Goal: Information Seeking & Learning: Learn about a topic

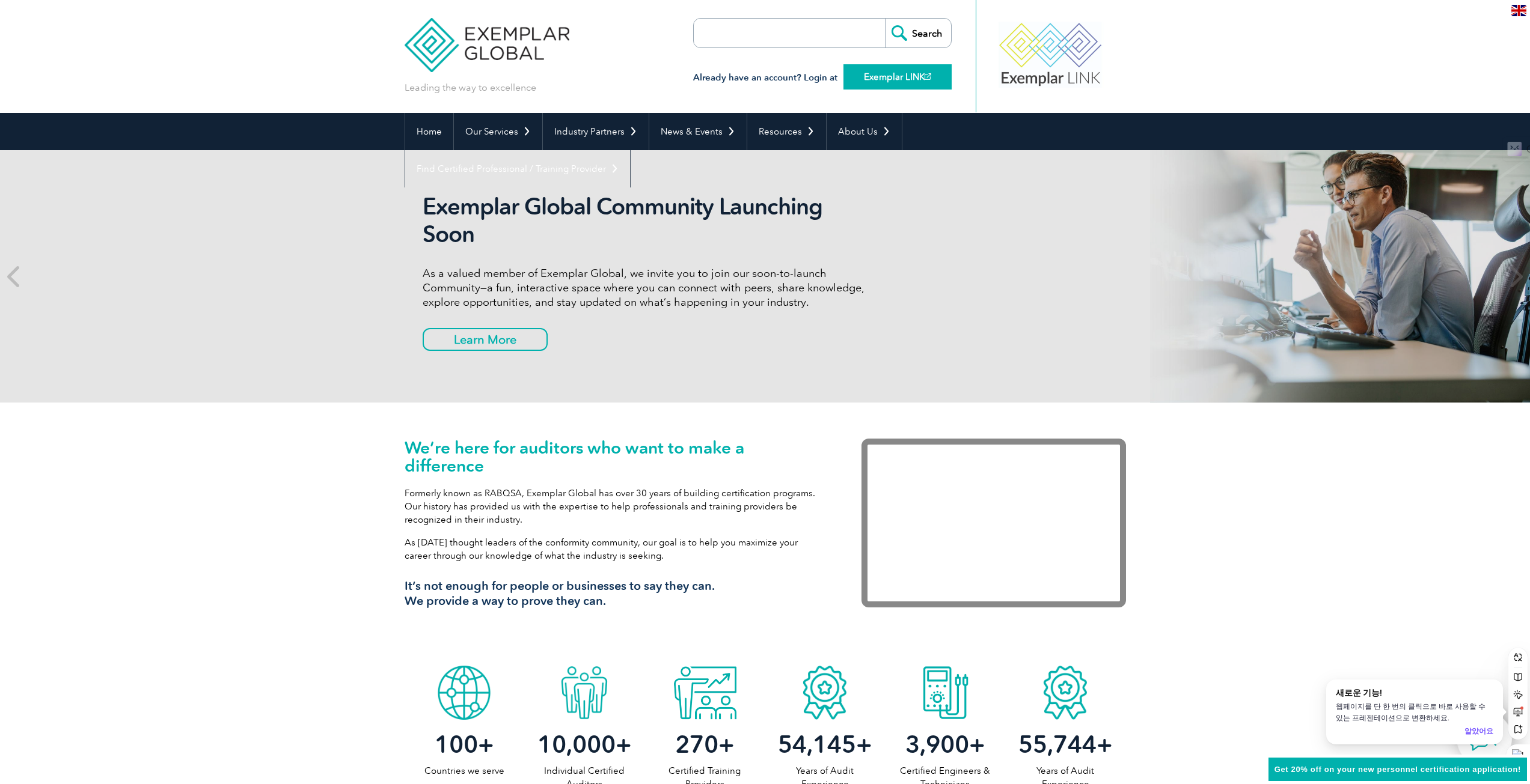
click at [904, 76] on link "Exemplar LINK" at bounding box center [897, 77] width 108 height 25
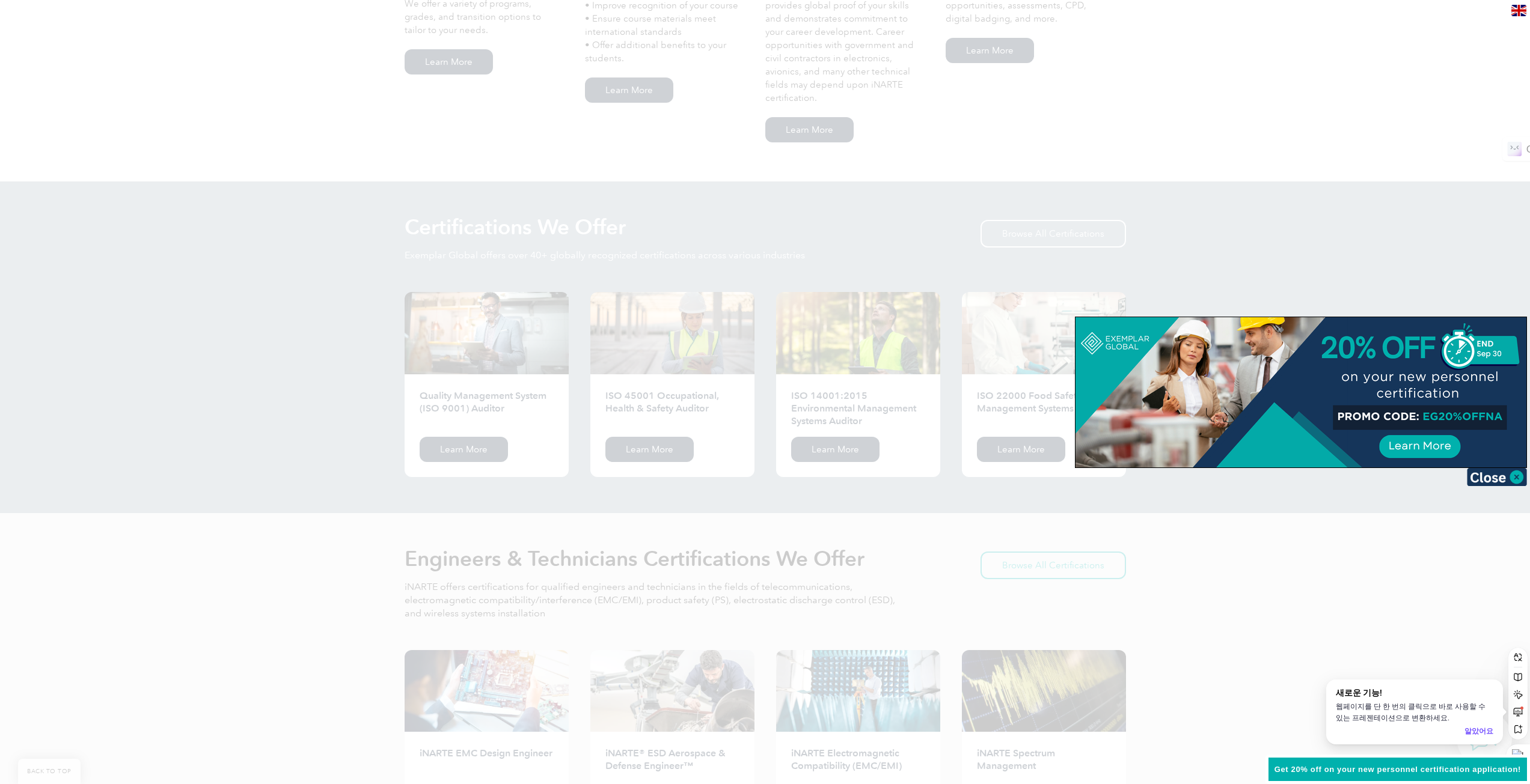
scroll to position [1081, 0]
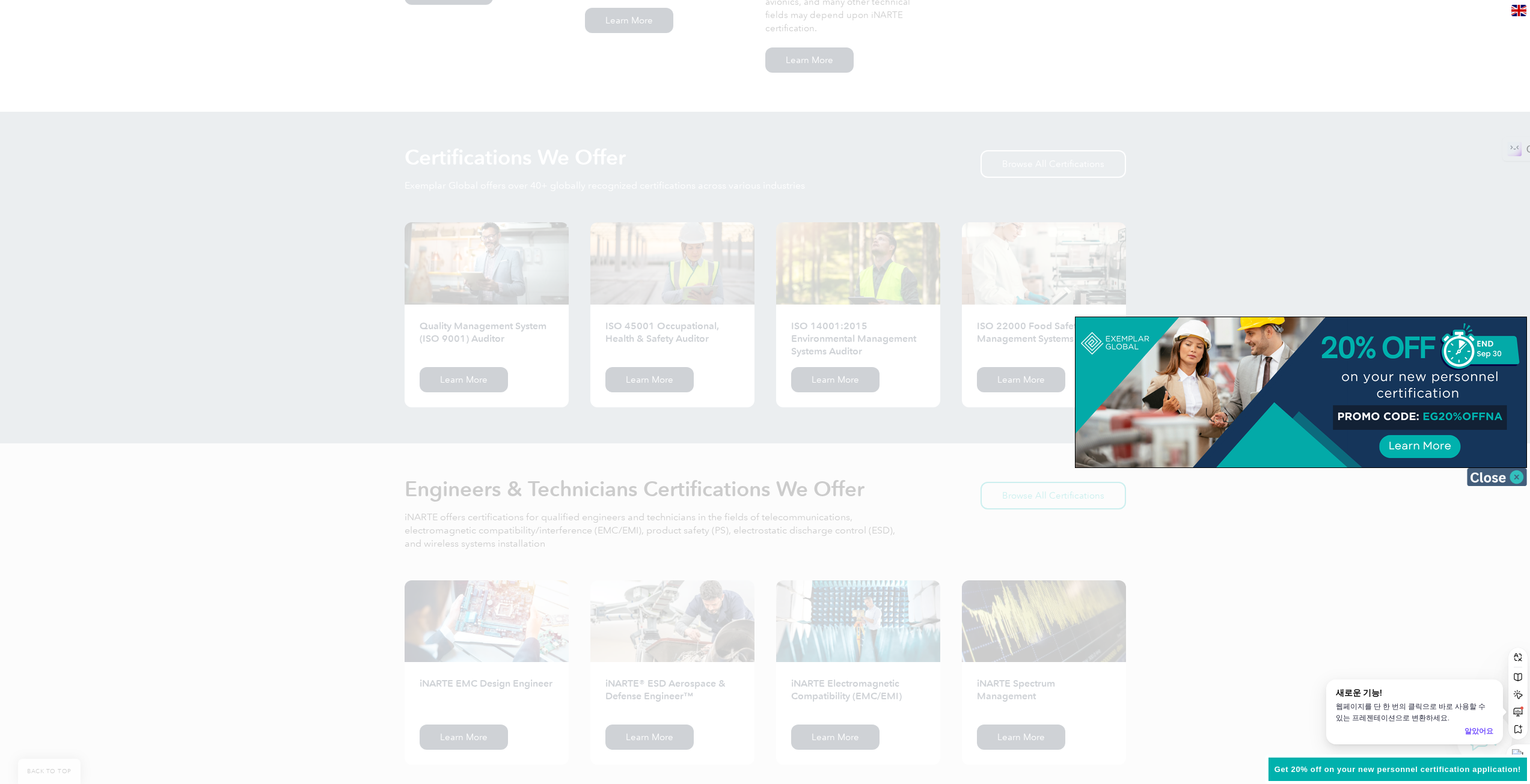
click at [1516, 476] on img at bounding box center [1496, 477] width 60 height 18
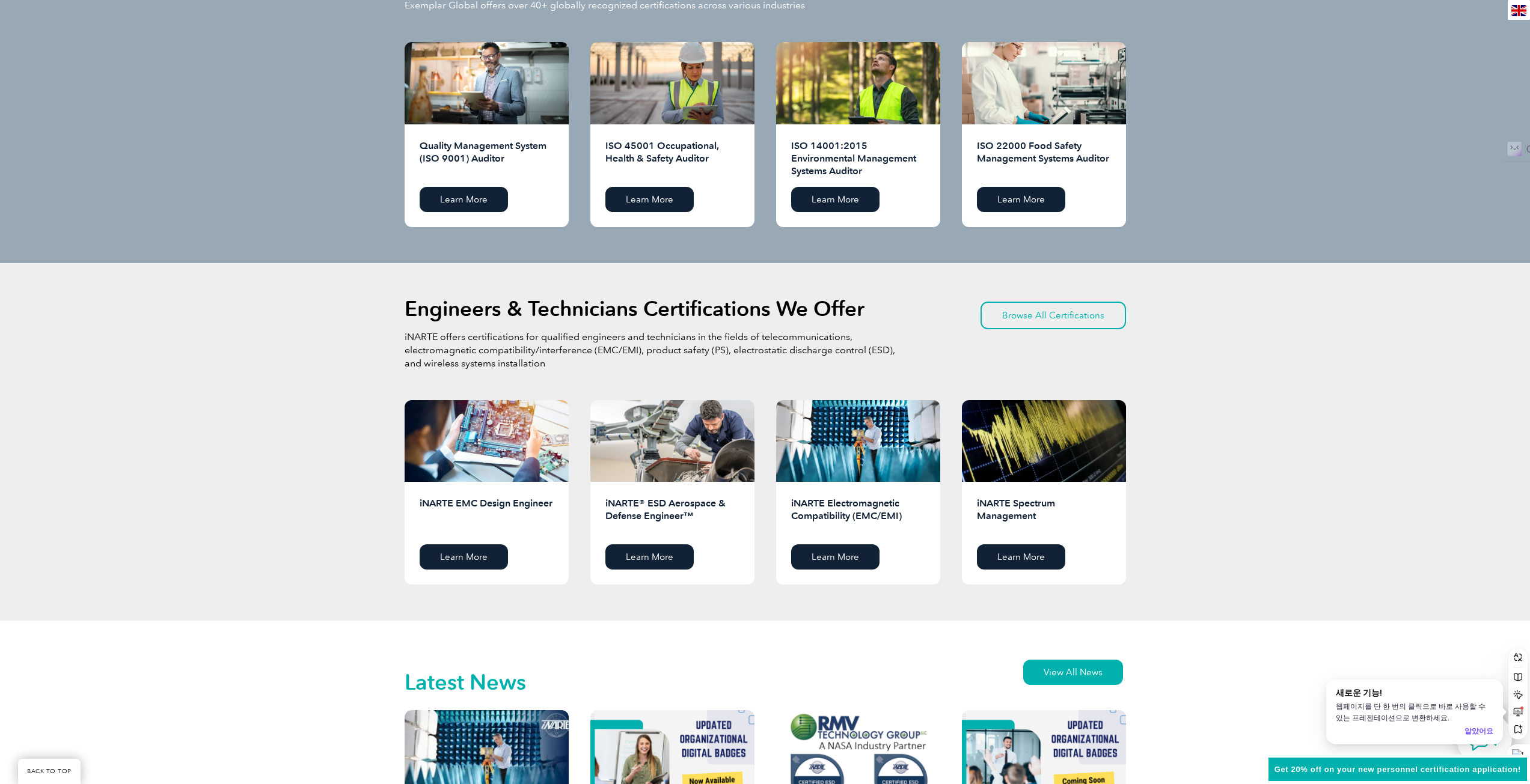
scroll to position [961, 0]
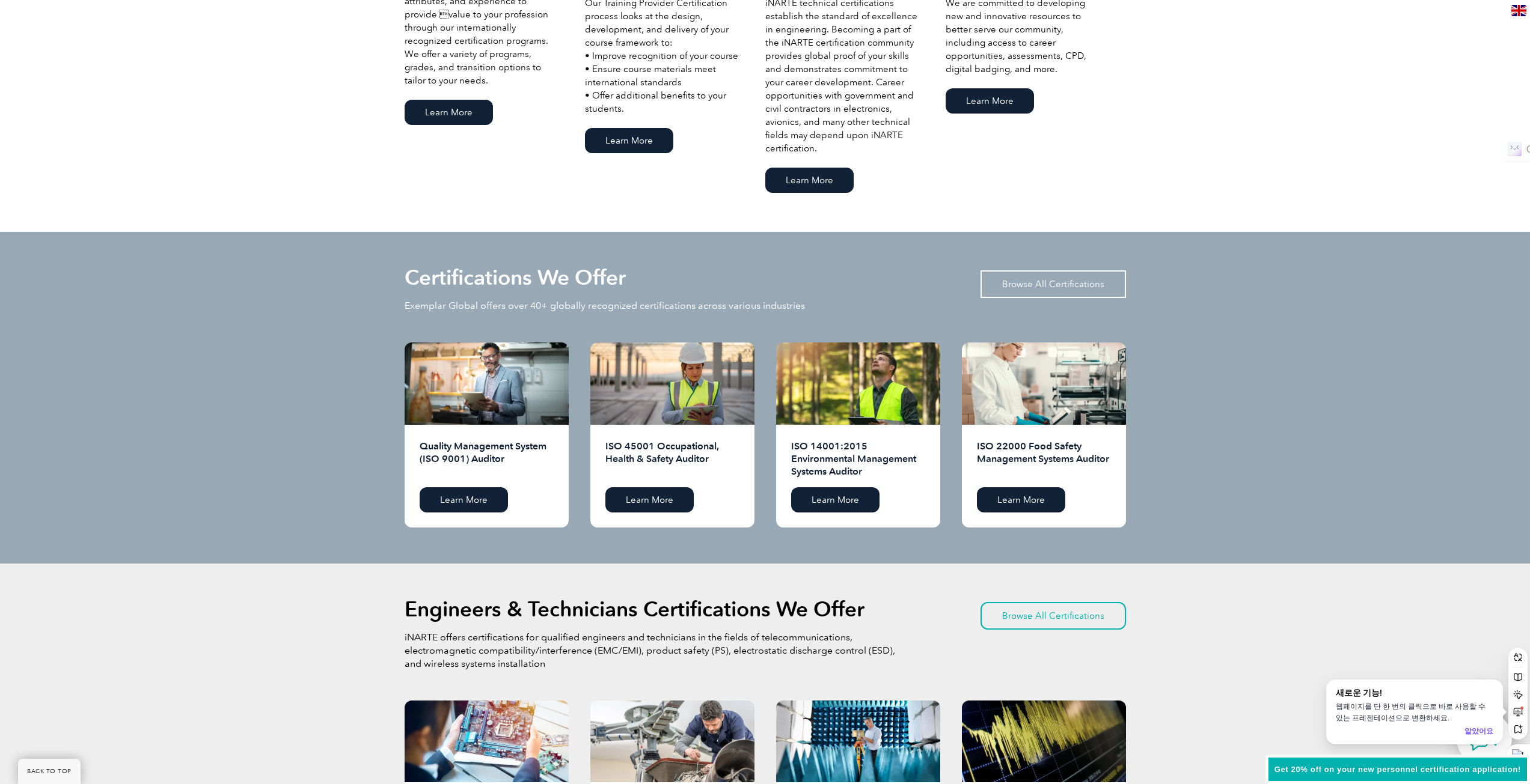
click at [1045, 285] on link "Browse All Certifications" at bounding box center [1053, 284] width 145 height 28
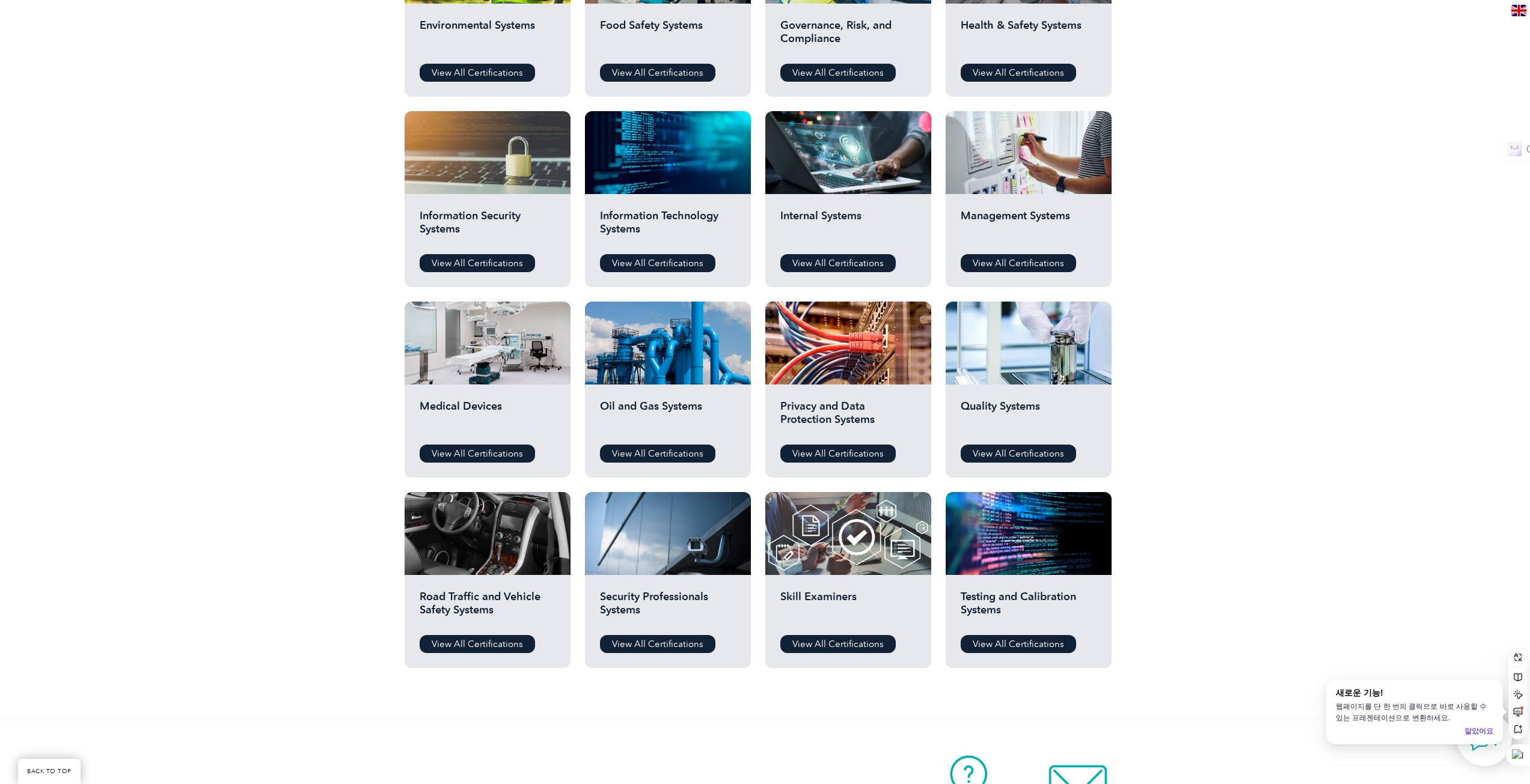
scroll to position [541, 0]
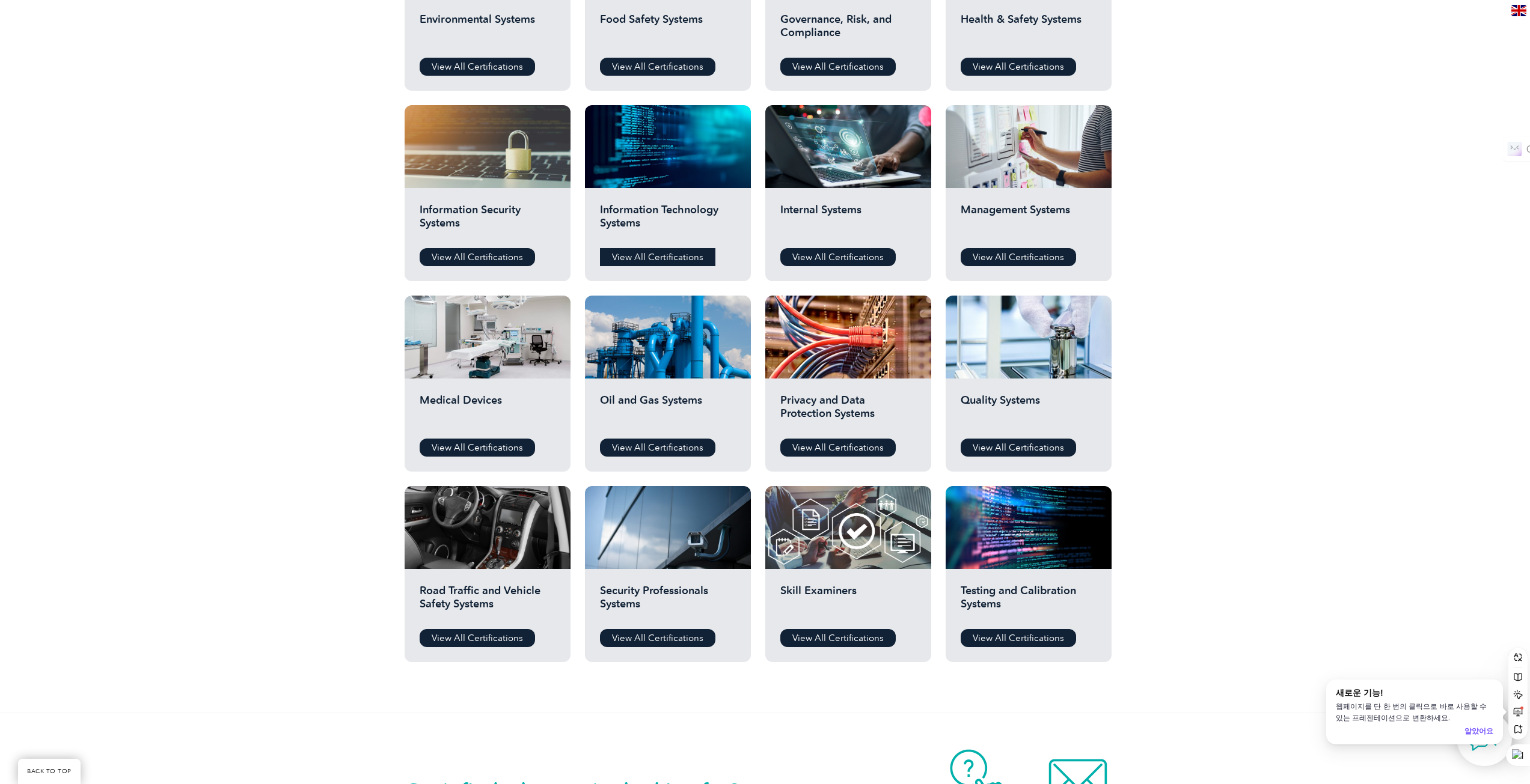
click at [690, 257] on link "View All Certifications" at bounding box center [658, 257] width 116 height 18
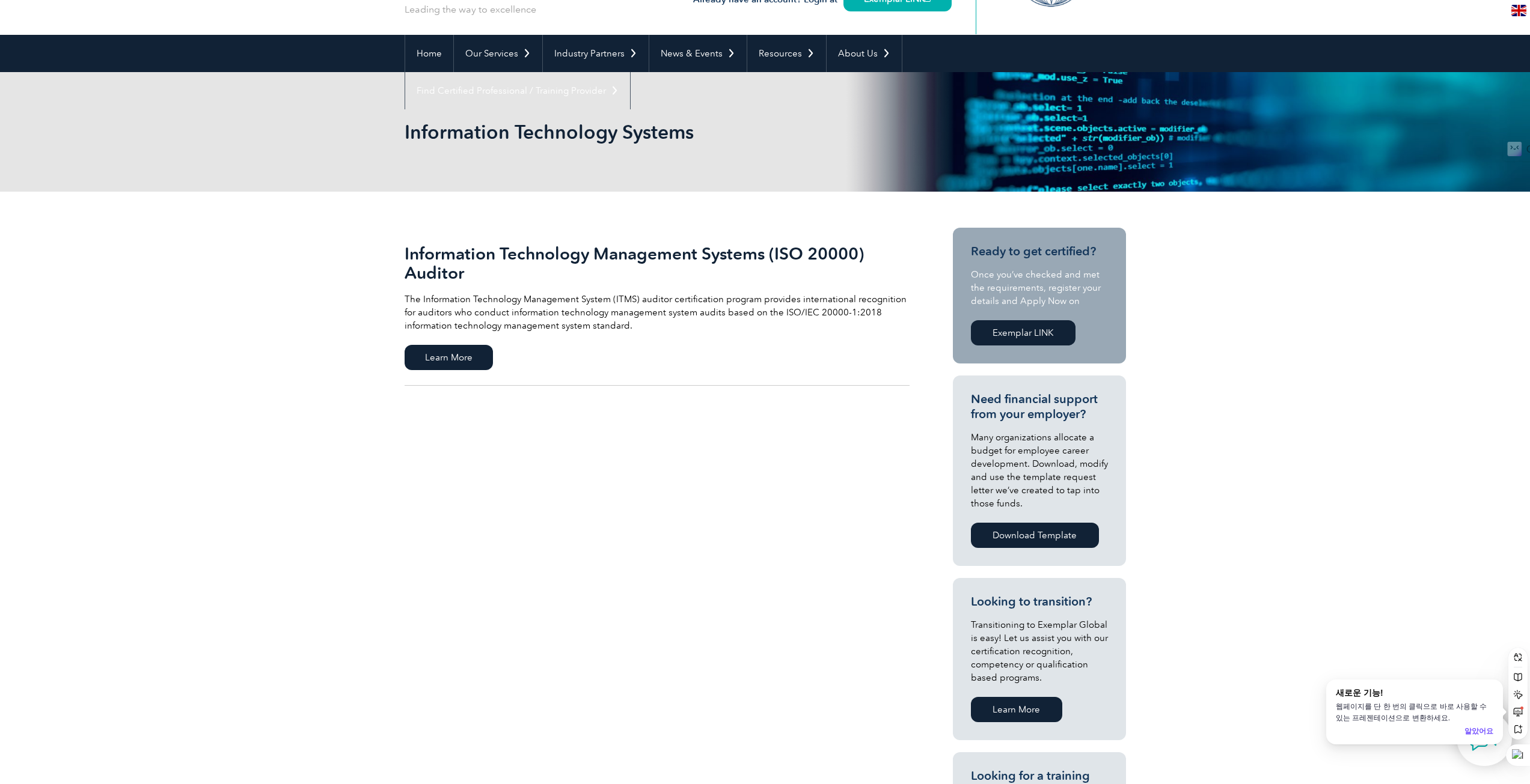
scroll to position [78, 0]
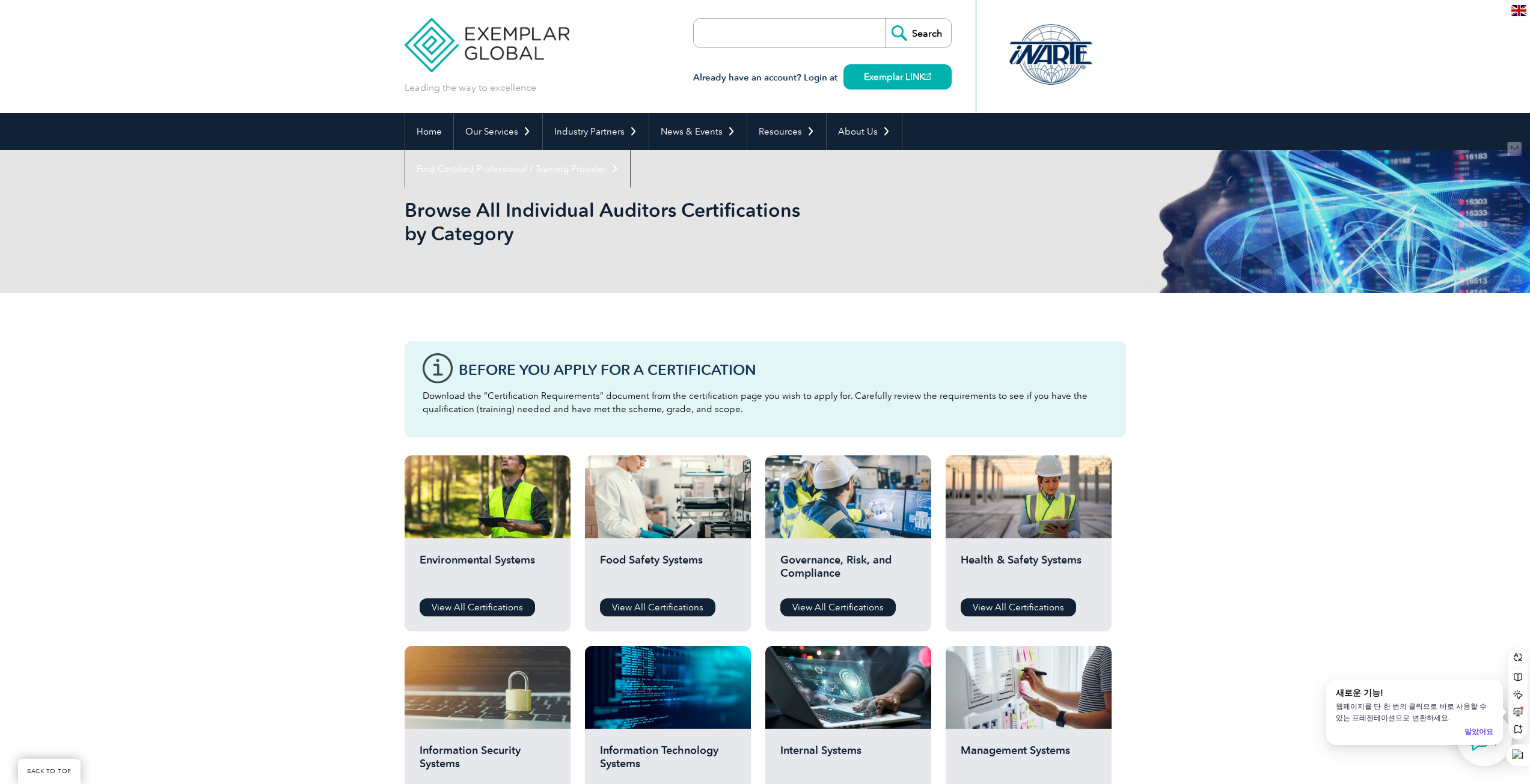
scroll to position [541, 0]
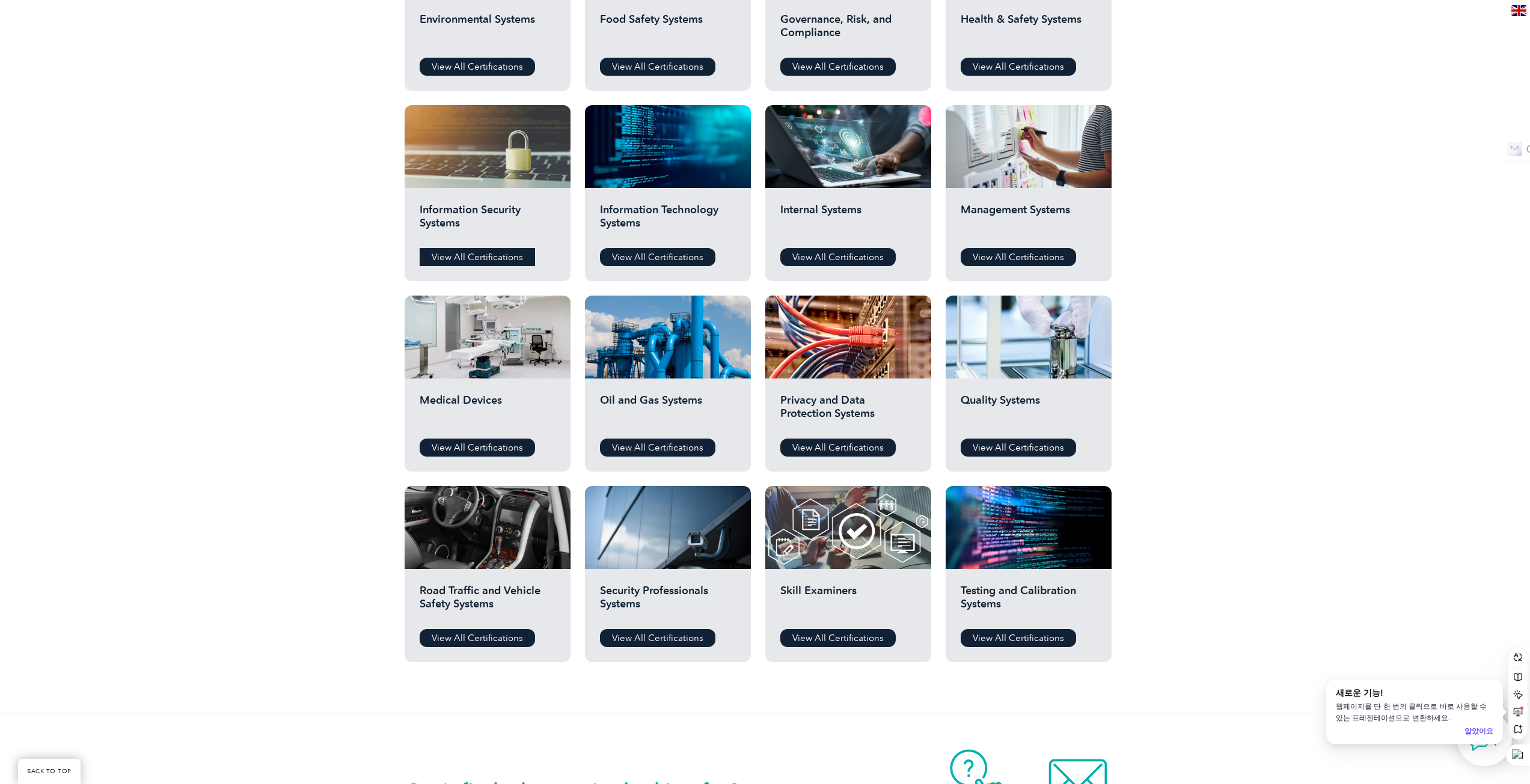
click at [480, 255] on link "View All Certifications" at bounding box center [477, 257] width 116 height 18
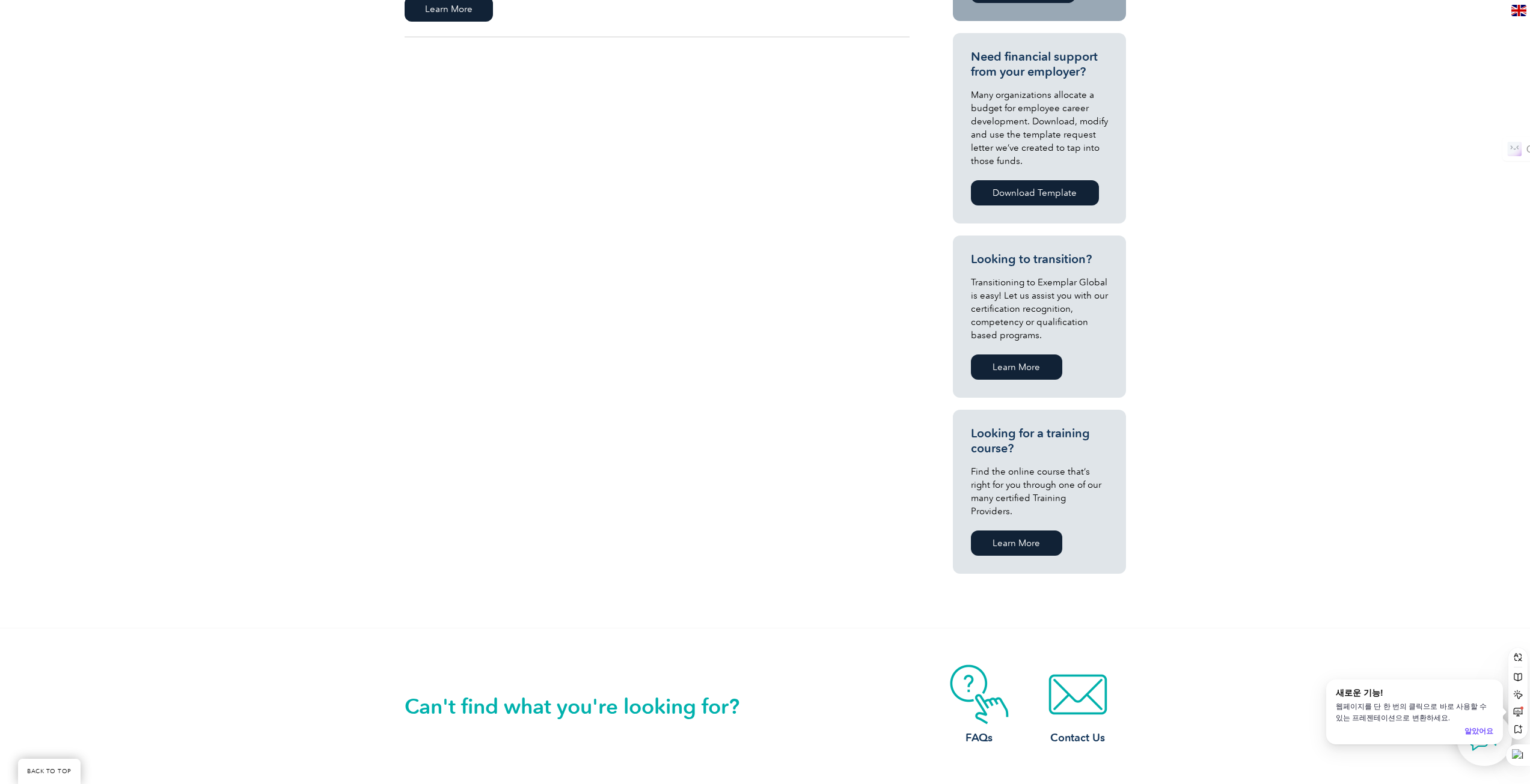
scroll to position [240, 0]
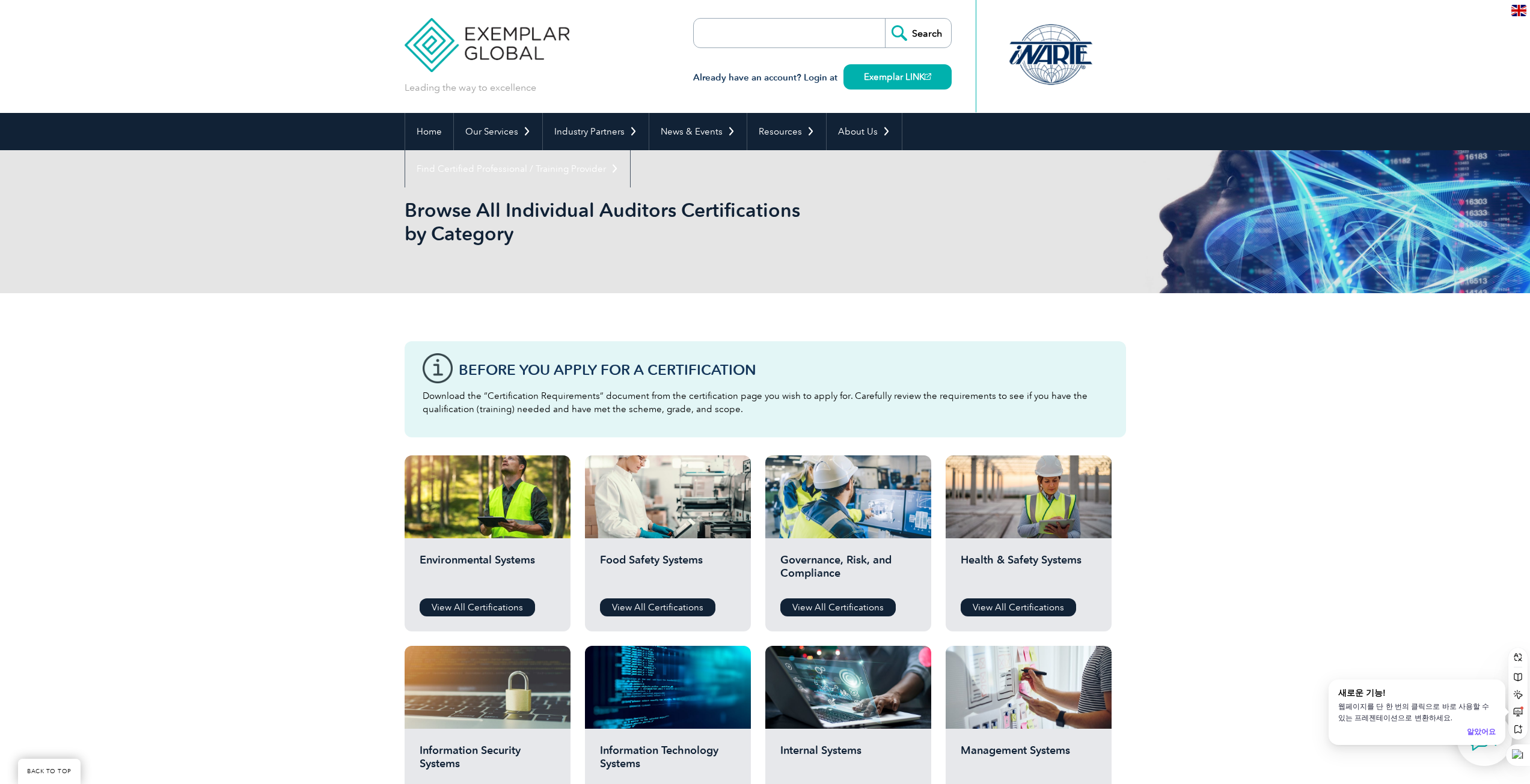
scroll to position [541, 0]
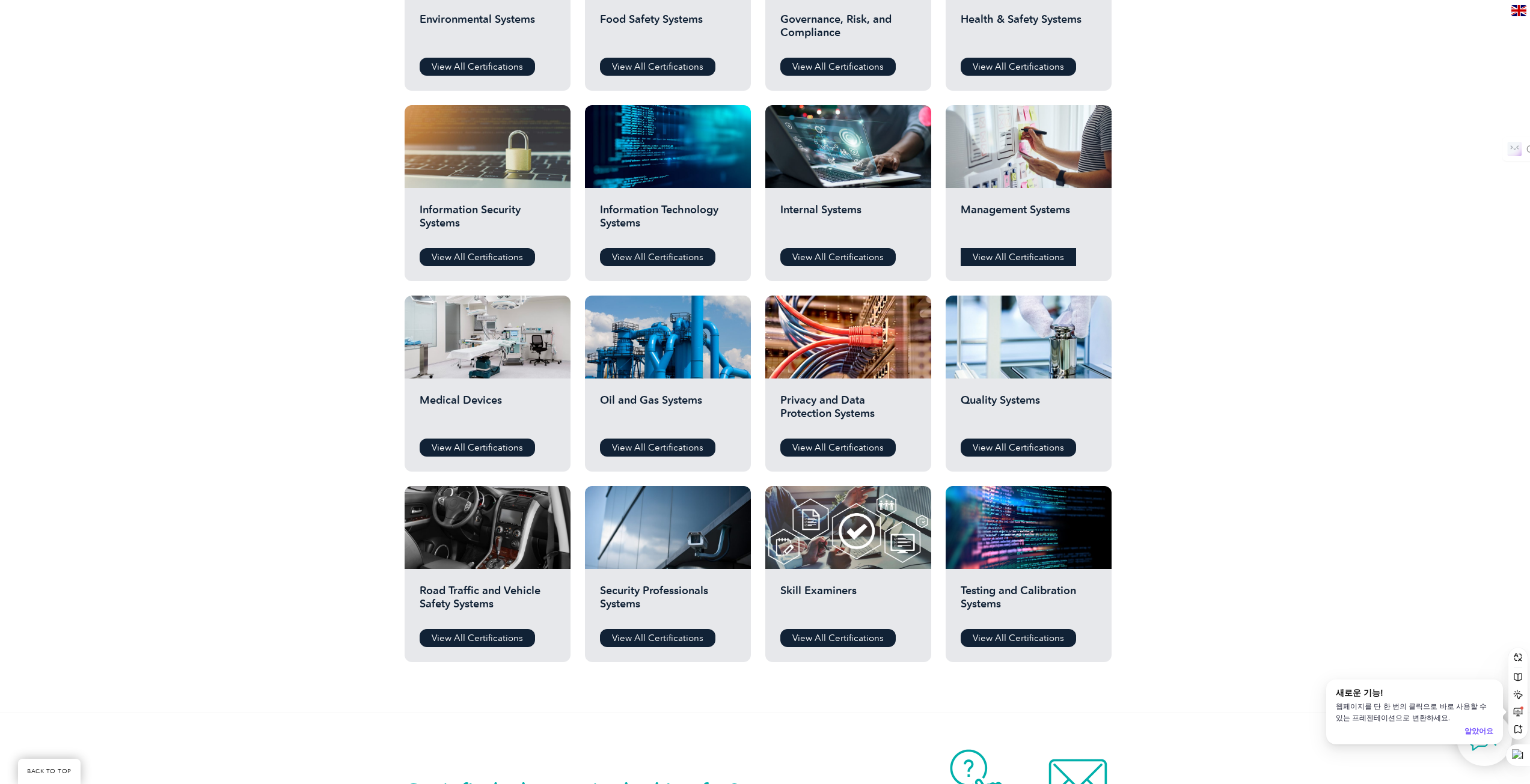
click at [992, 259] on link "View All Certifications" at bounding box center [1018, 257] width 116 height 18
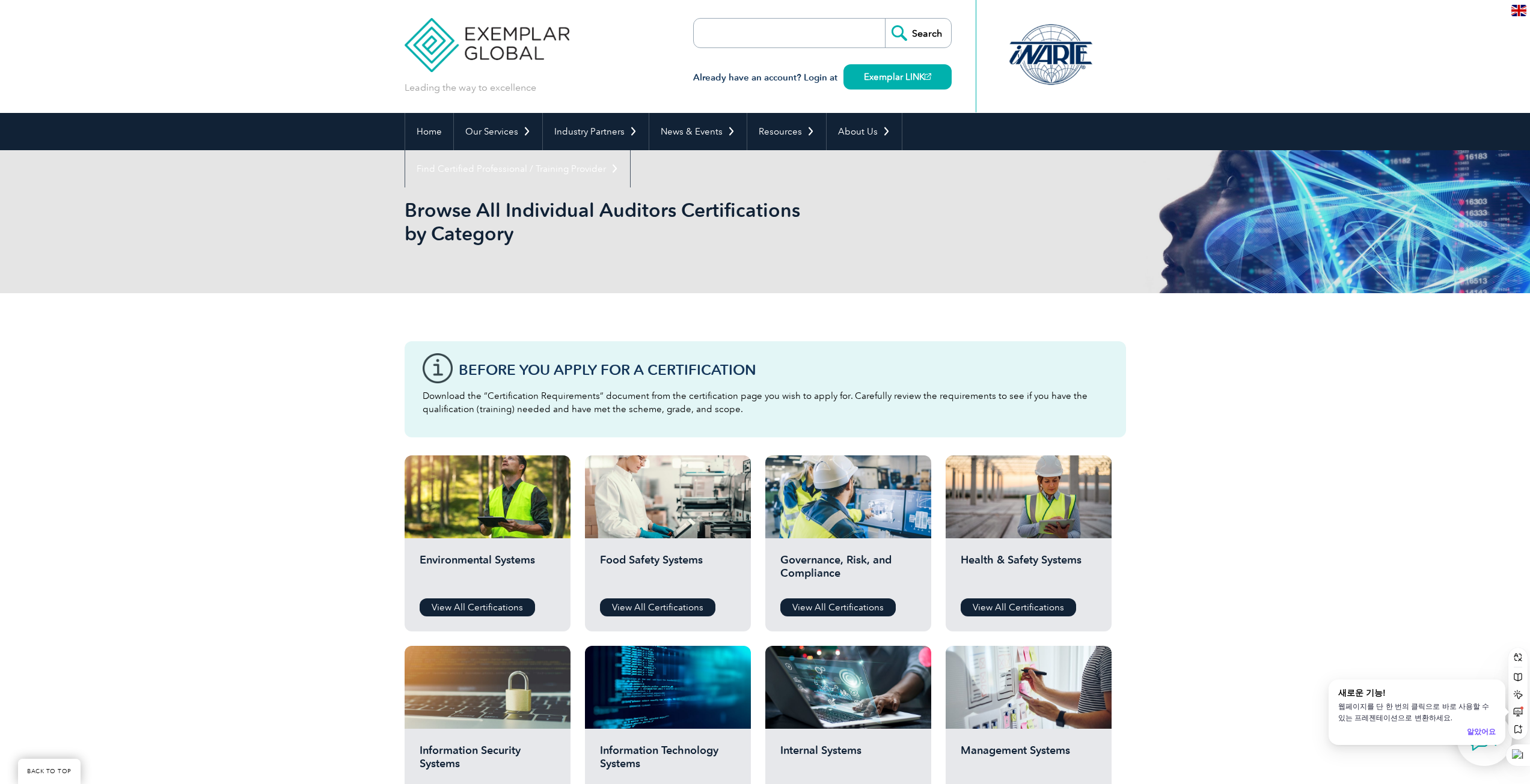
scroll to position [541, 0]
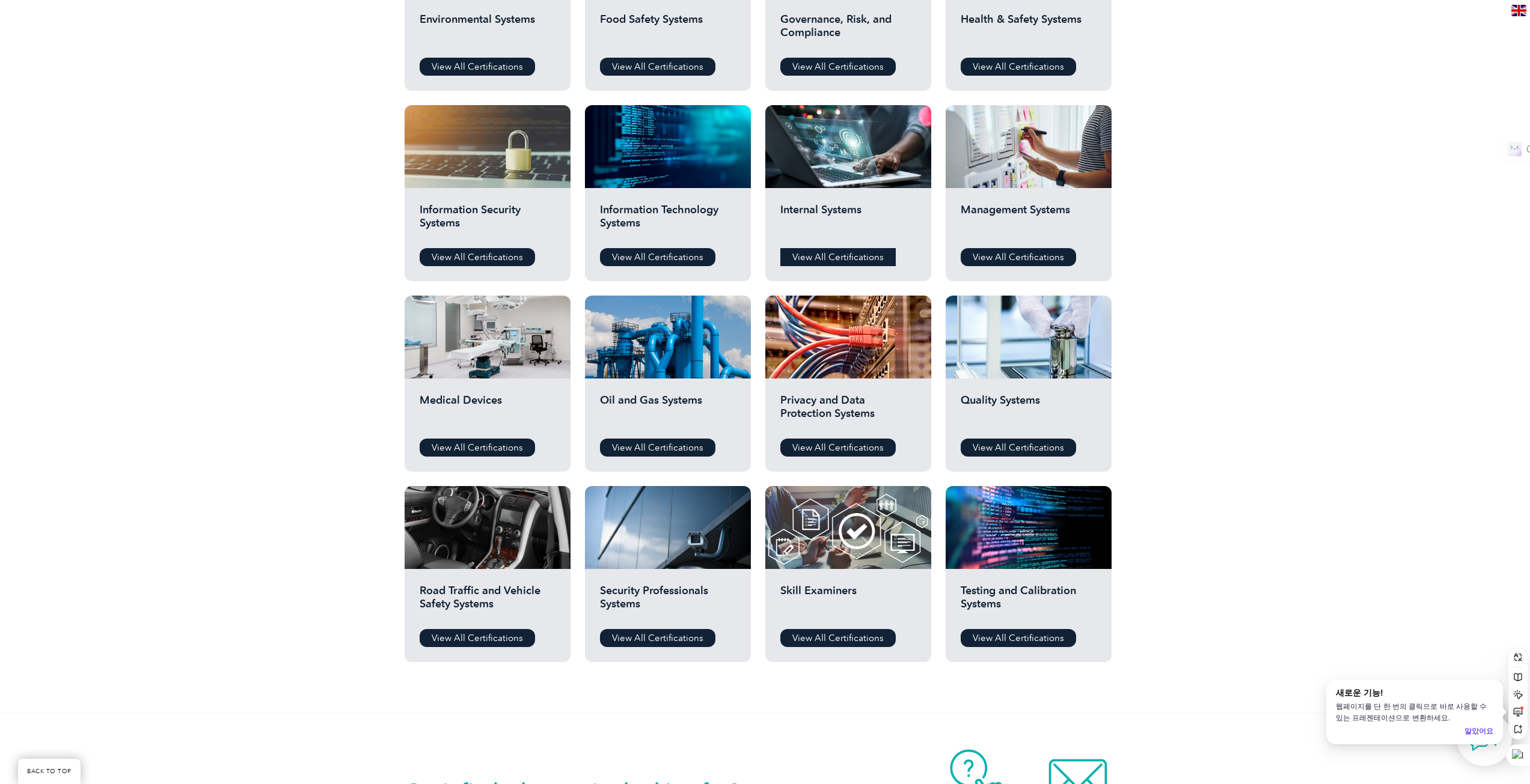
click at [854, 257] on link "View All Certifications" at bounding box center [837, 257] width 116 height 18
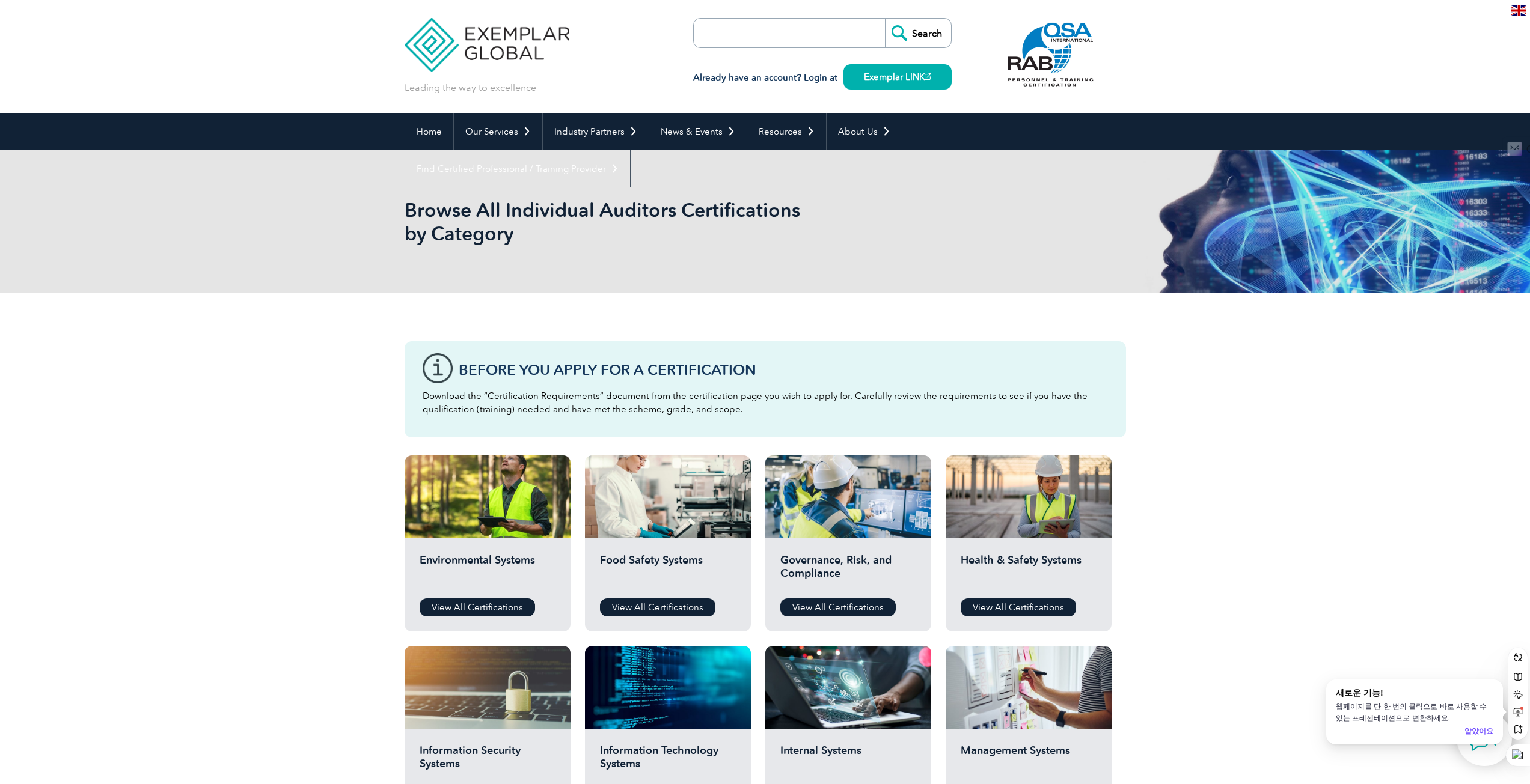
click at [790, 33] on input "search" at bounding box center [762, 33] width 126 height 29
type input "42001"
click at [885, 19] on input "Search" at bounding box center [918, 33] width 66 height 29
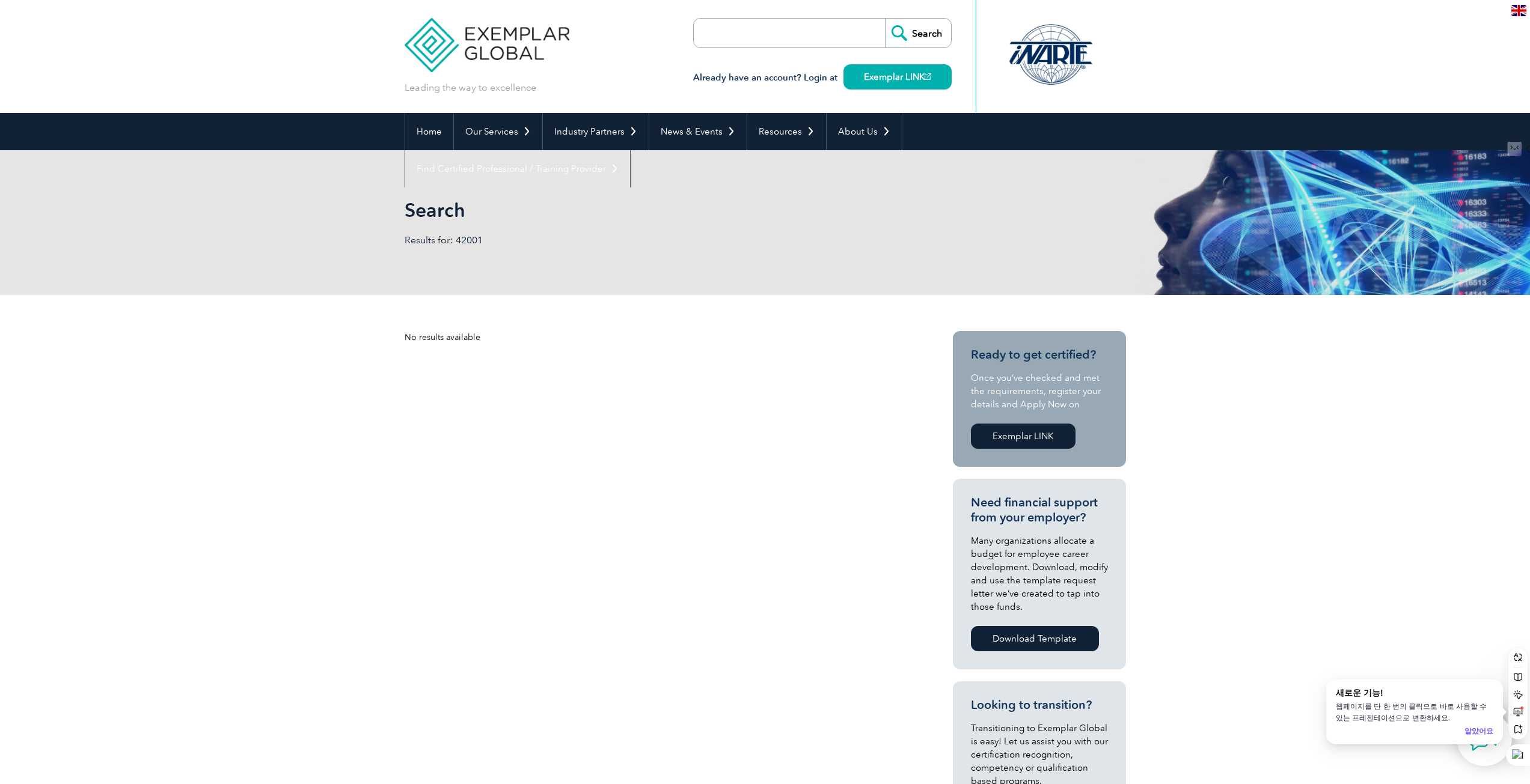
click at [509, 52] on img at bounding box center [488, 36] width 166 height 72
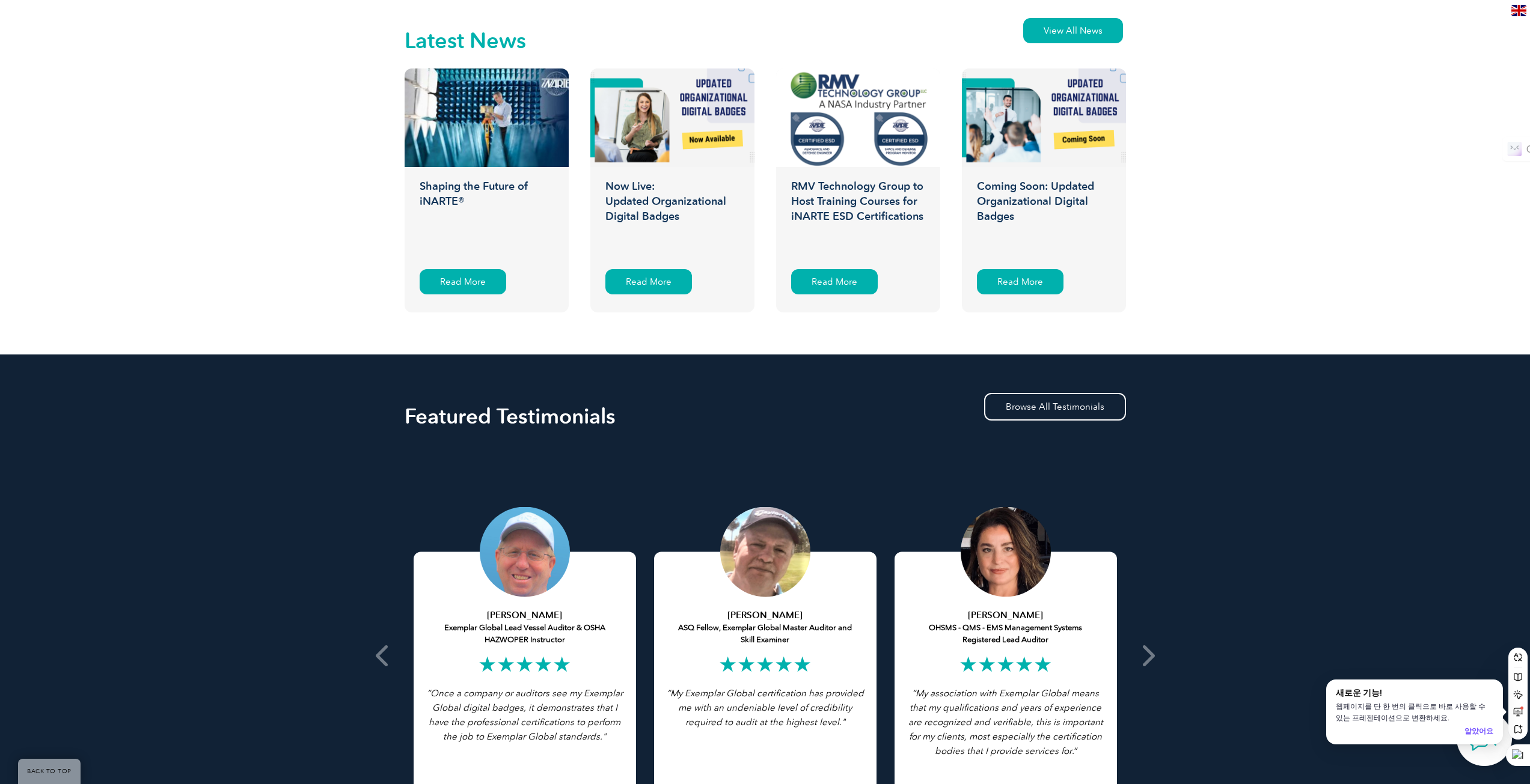
scroll to position [2043, 0]
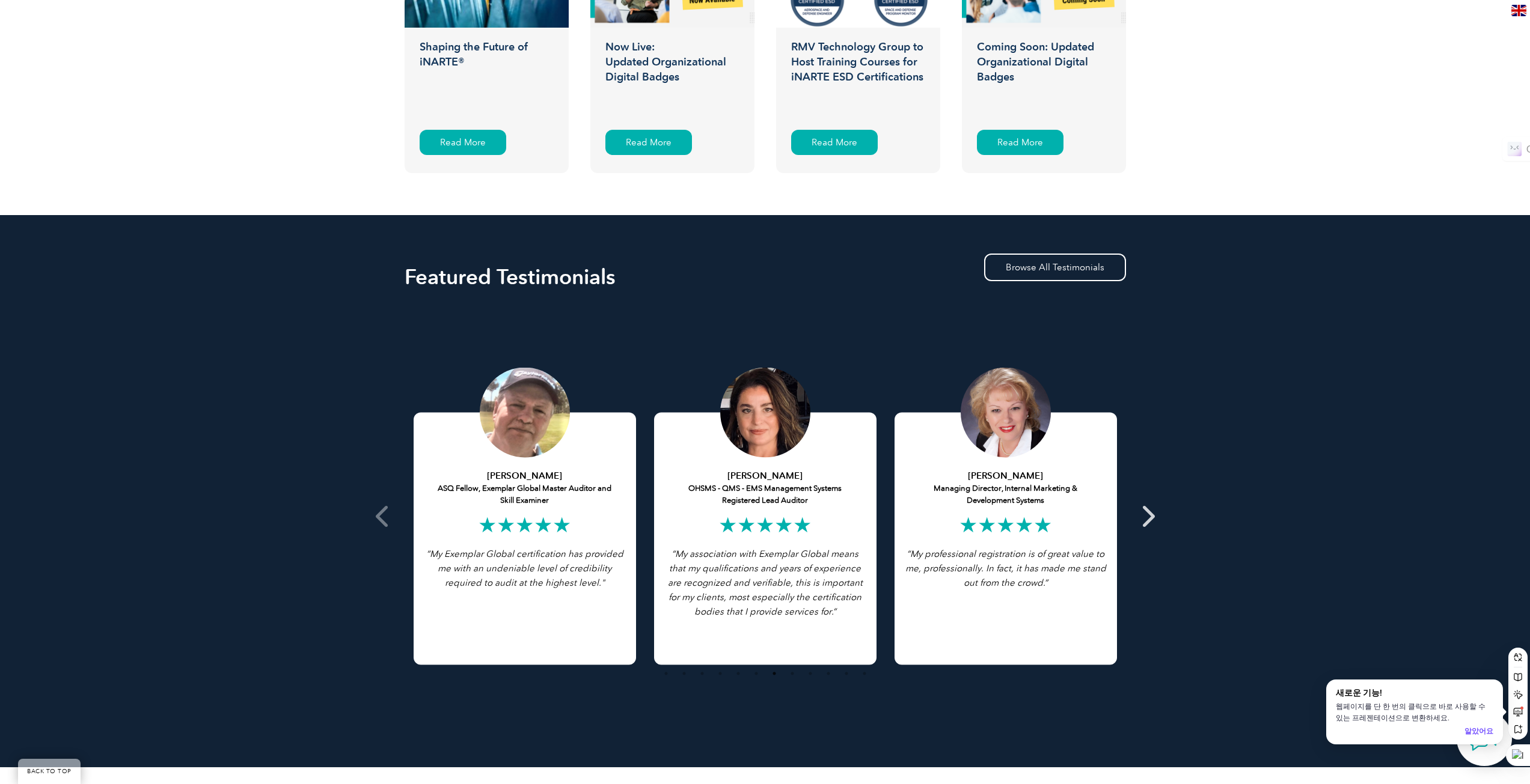
click at [1141, 516] on icon at bounding box center [1148, 516] width 15 height 0
click at [1146, 516] on icon at bounding box center [1148, 516] width 15 height 0
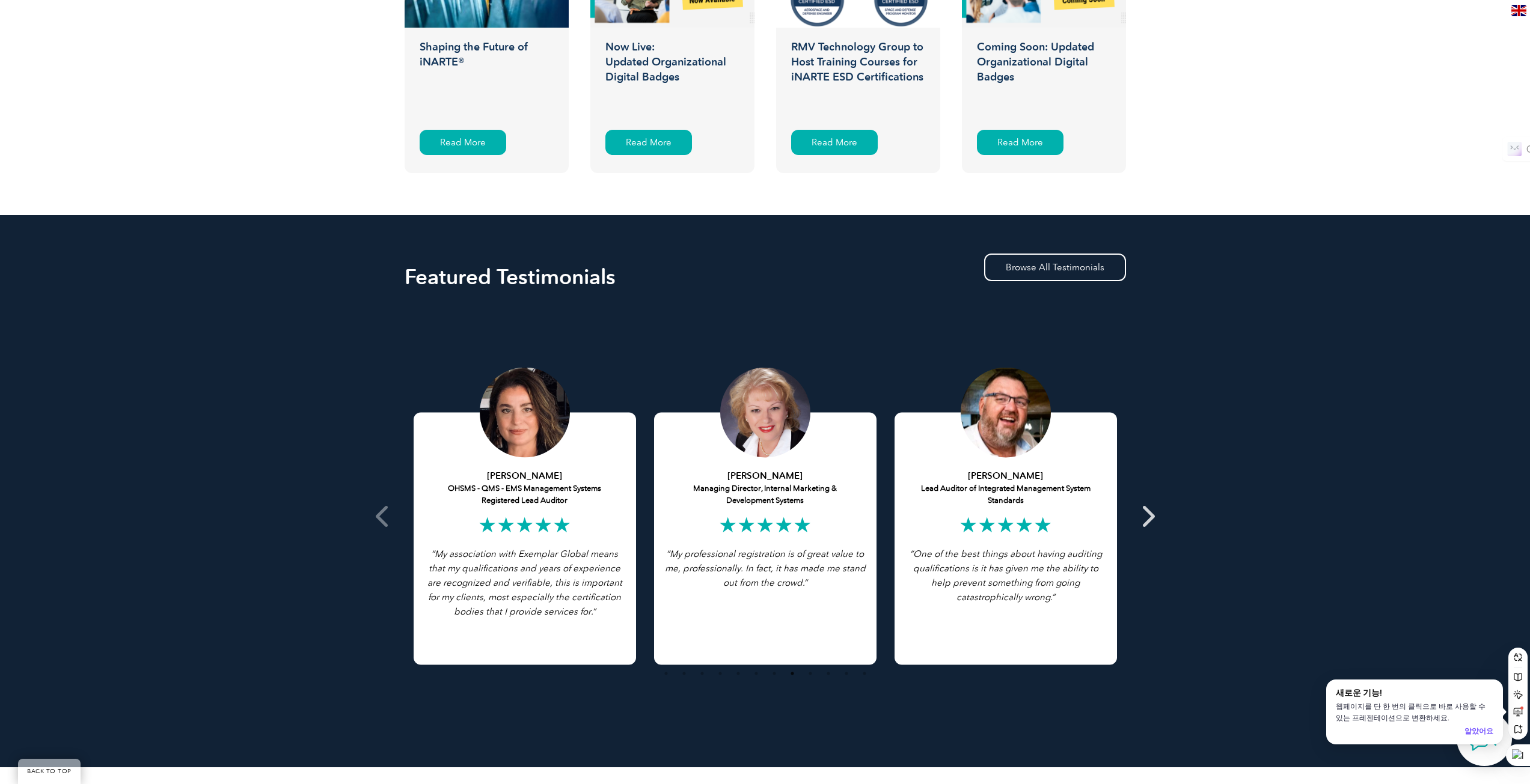
click at [1146, 516] on icon at bounding box center [1148, 516] width 15 height 0
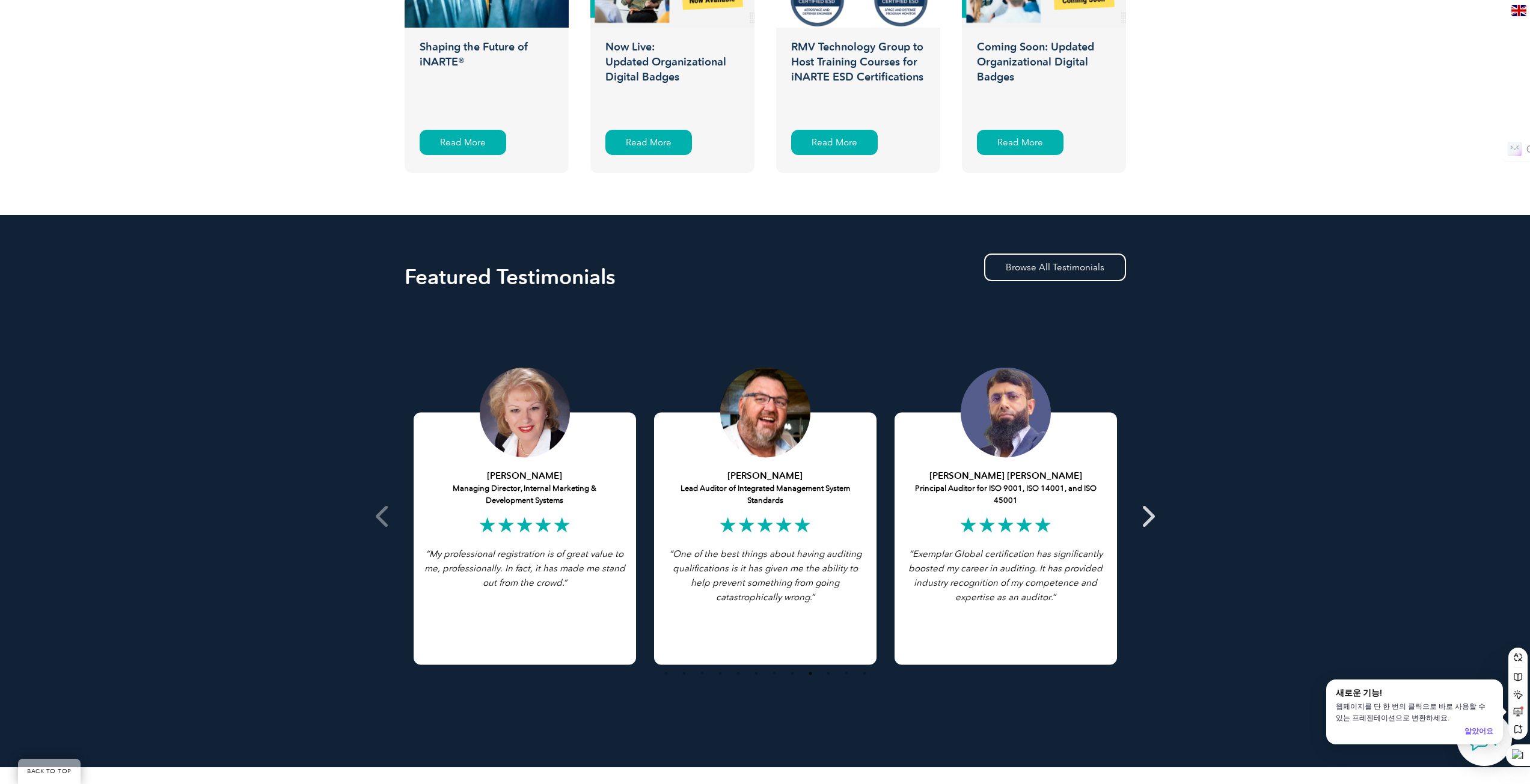
click at [1146, 516] on icon at bounding box center [1148, 516] width 15 height 0
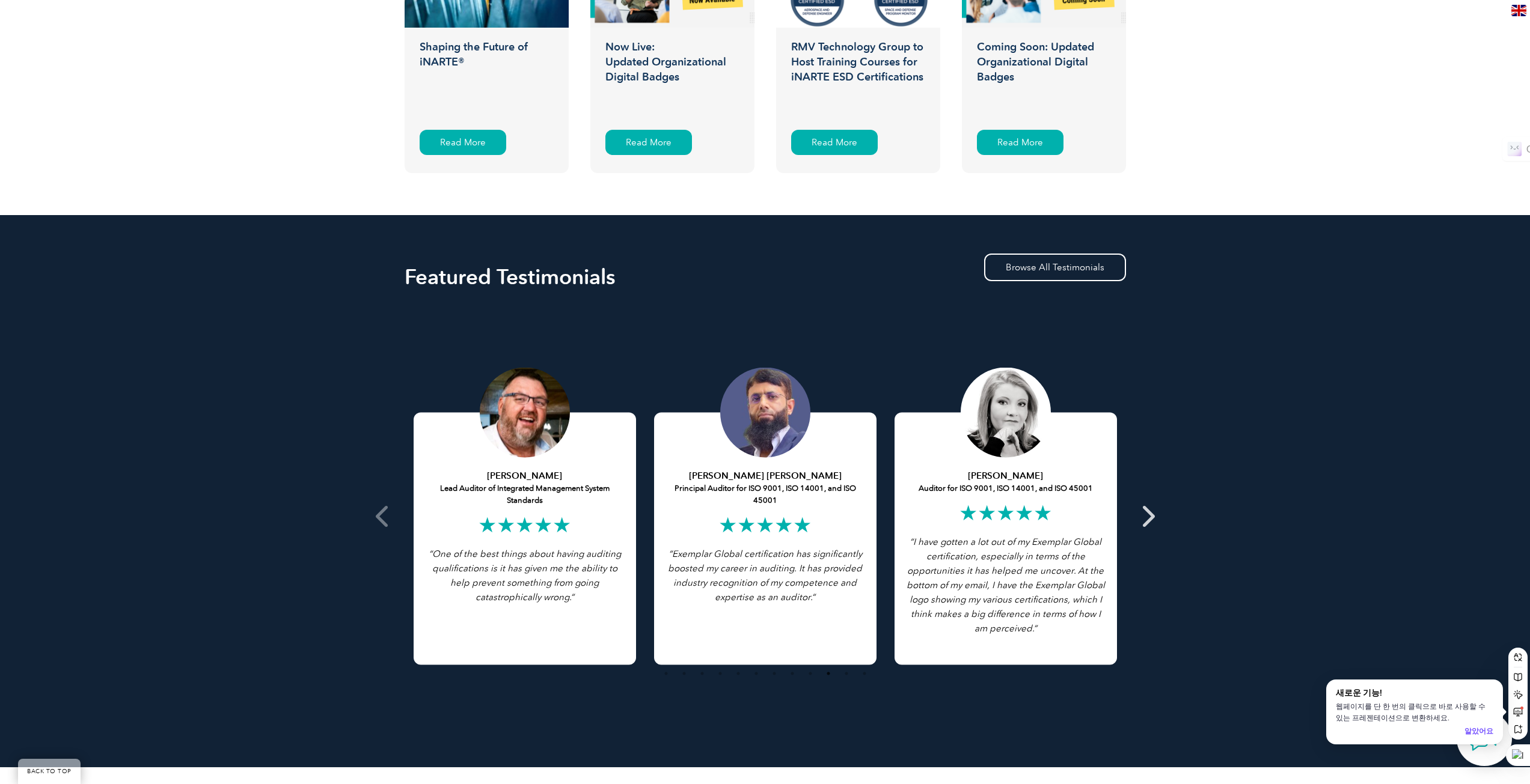
click at [1151, 516] on icon at bounding box center [1148, 516] width 15 height 0
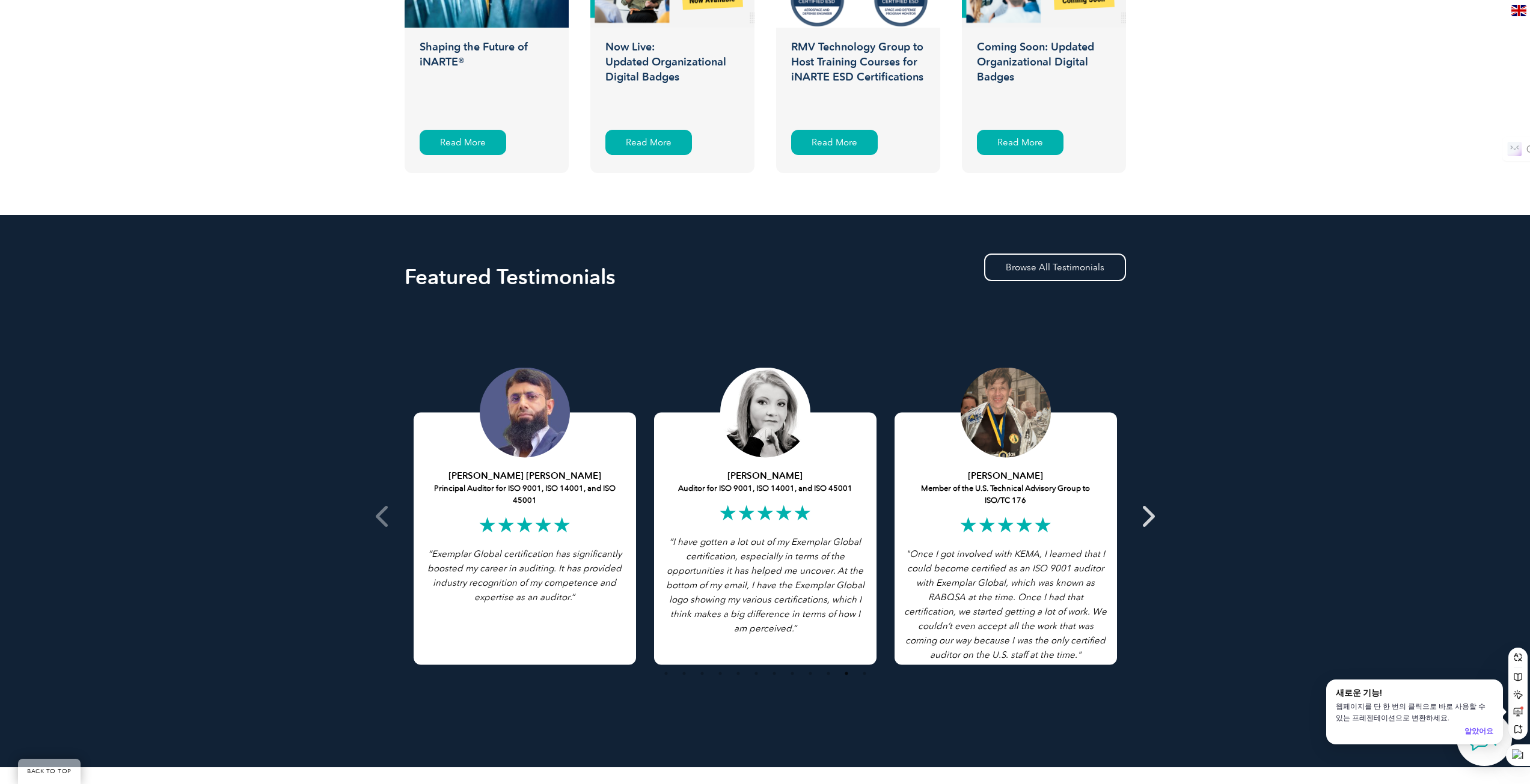
click at [1151, 516] on icon at bounding box center [1148, 516] width 15 height 0
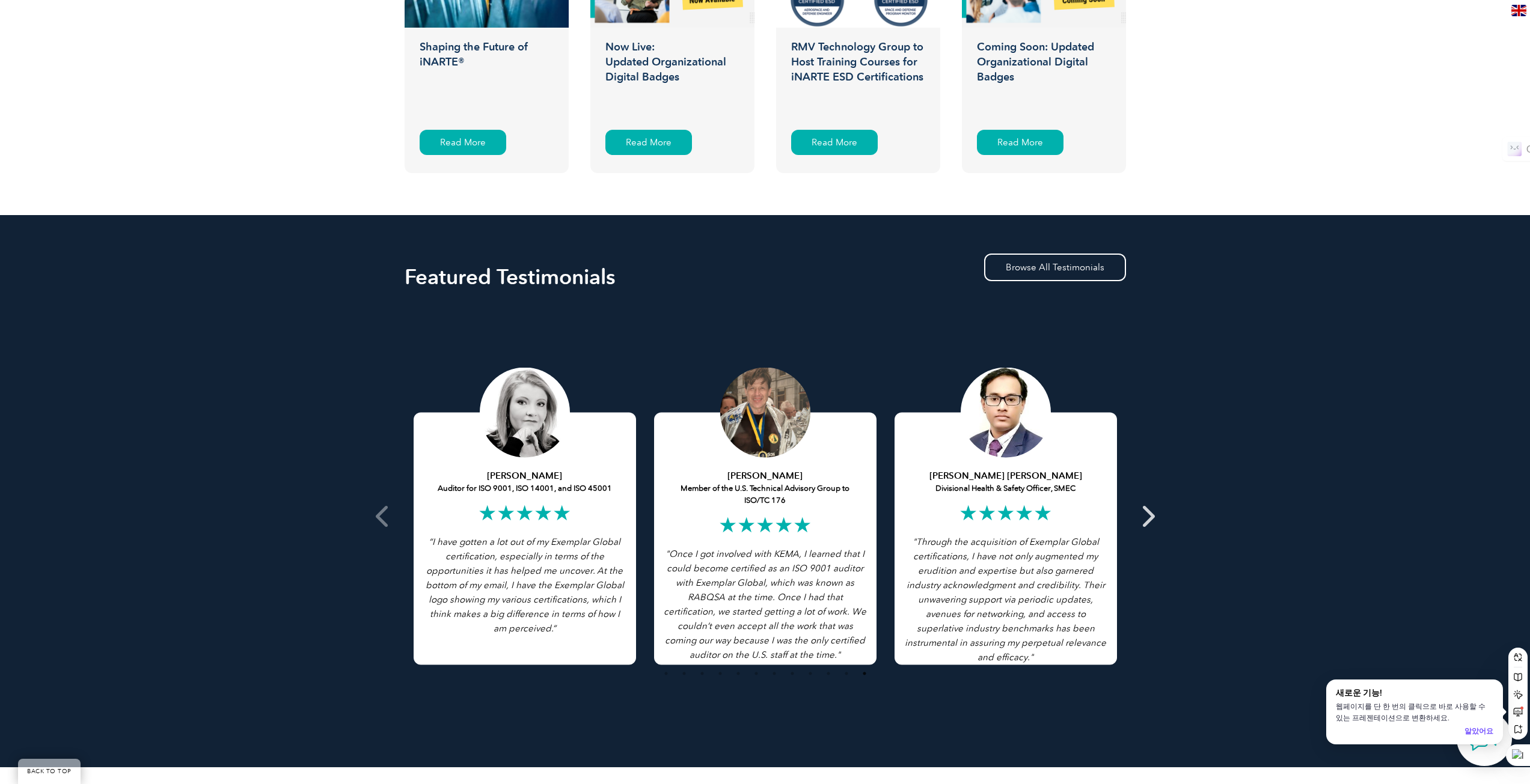
click at [1151, 516] on icon at bounding box center [1148, 516] width 15 height 0
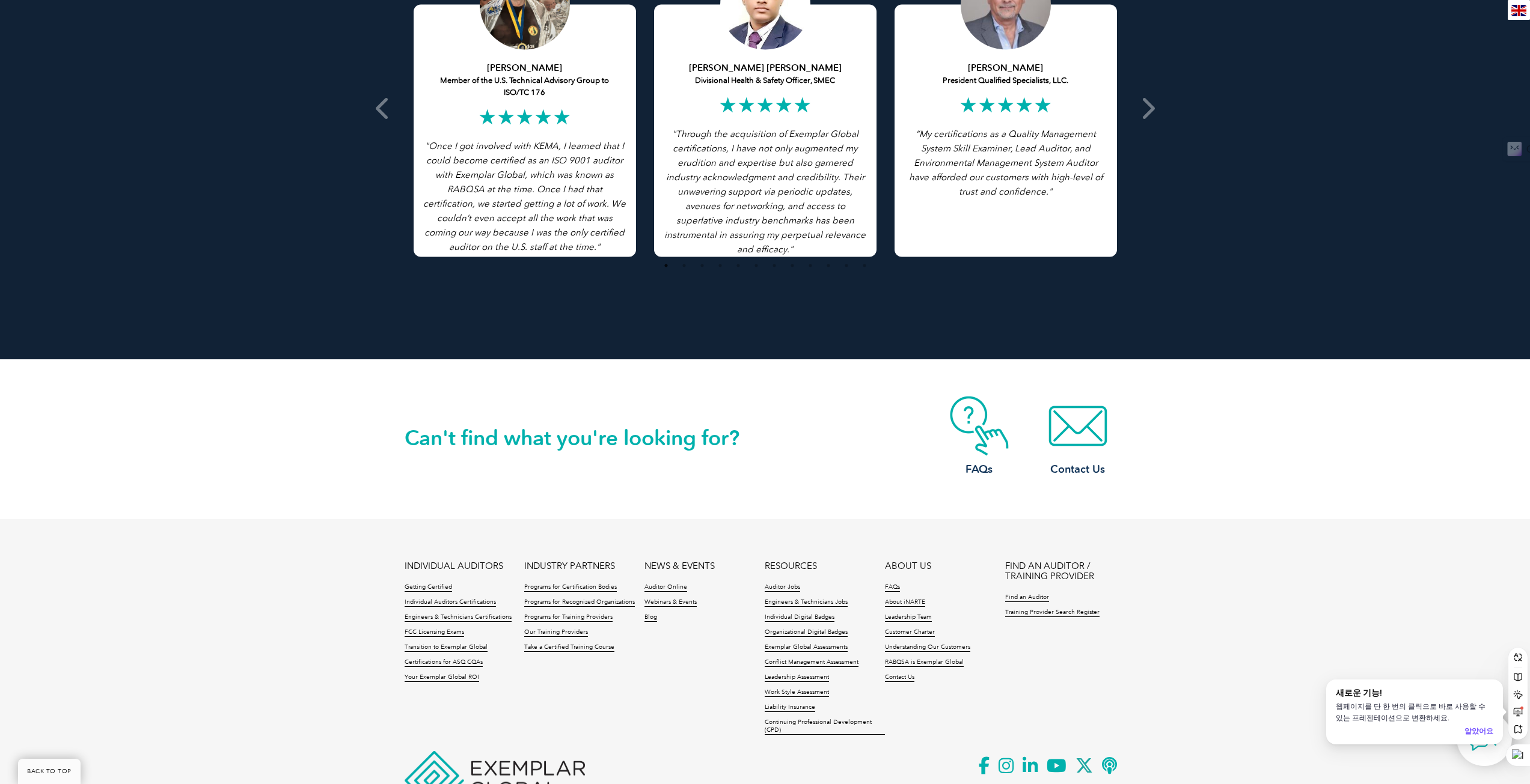
scroll to position [2513, 0]
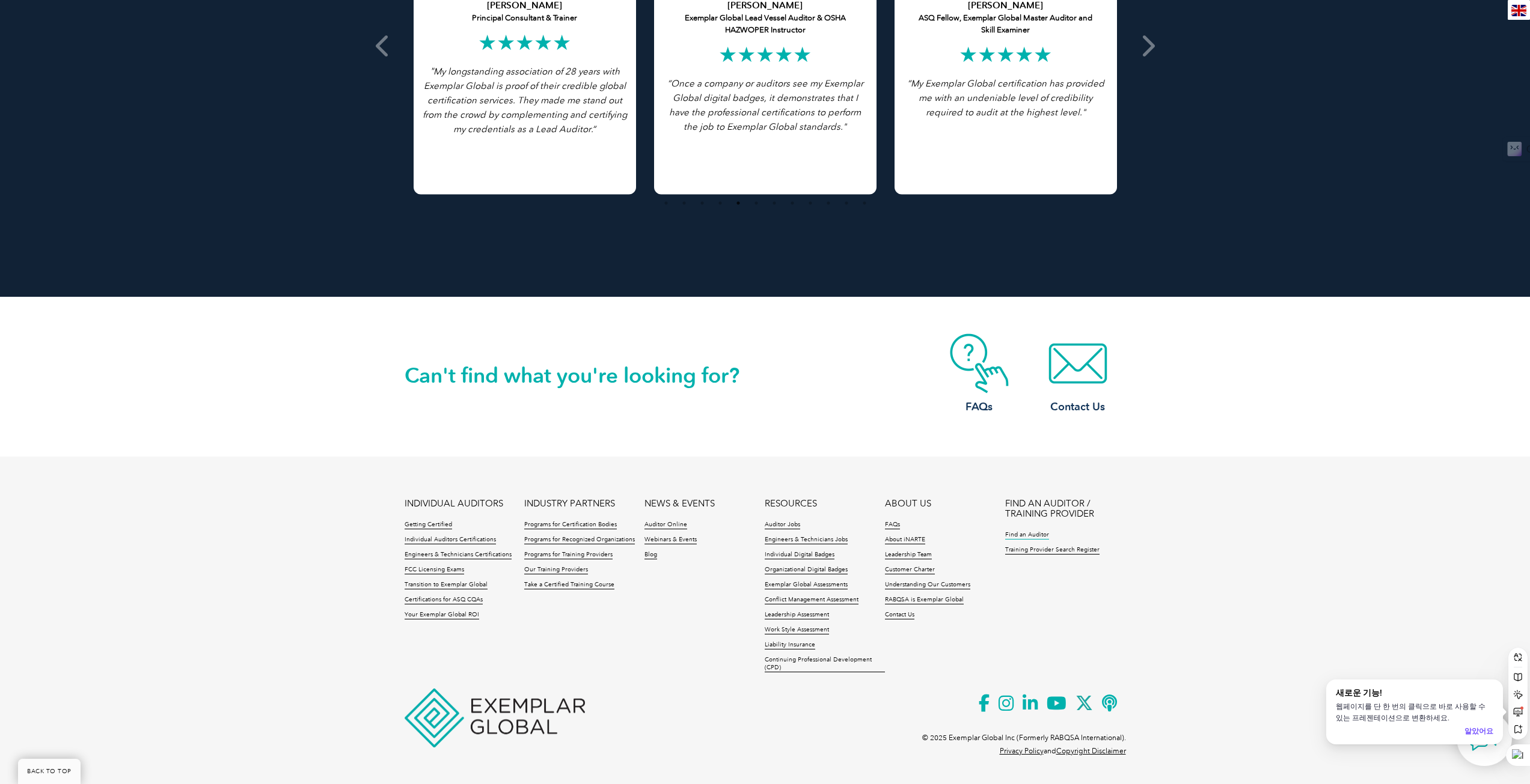
click at [1033, 534] on link "Find an Auditor" at bounding box center [1027, 535] width 44 height 8
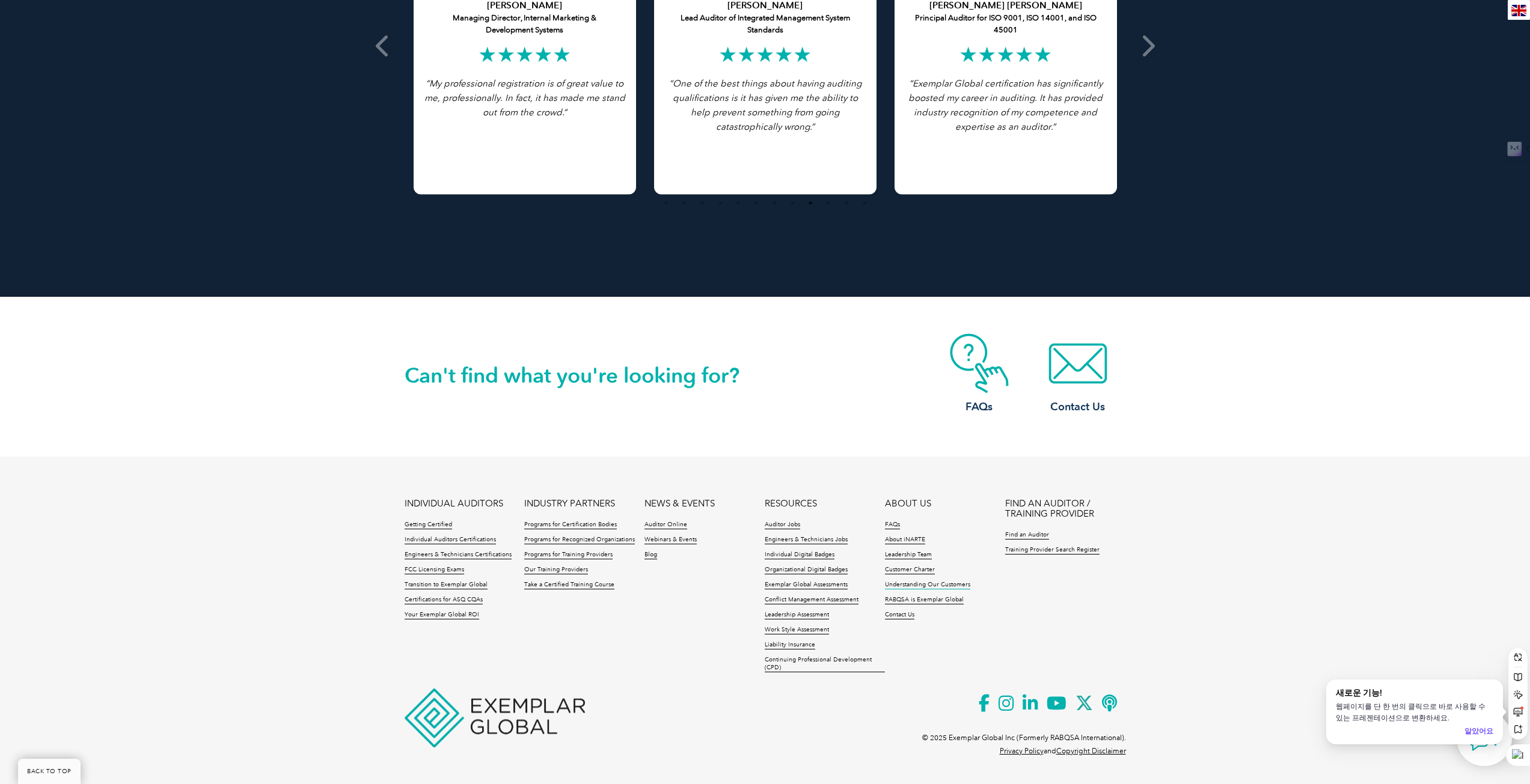
click at [919, 586] on link "Understanding Our Customers" at bounding box center [928, 585] width 85 height 8
